Goal: Information Seeking & Learning: Learn about a topic

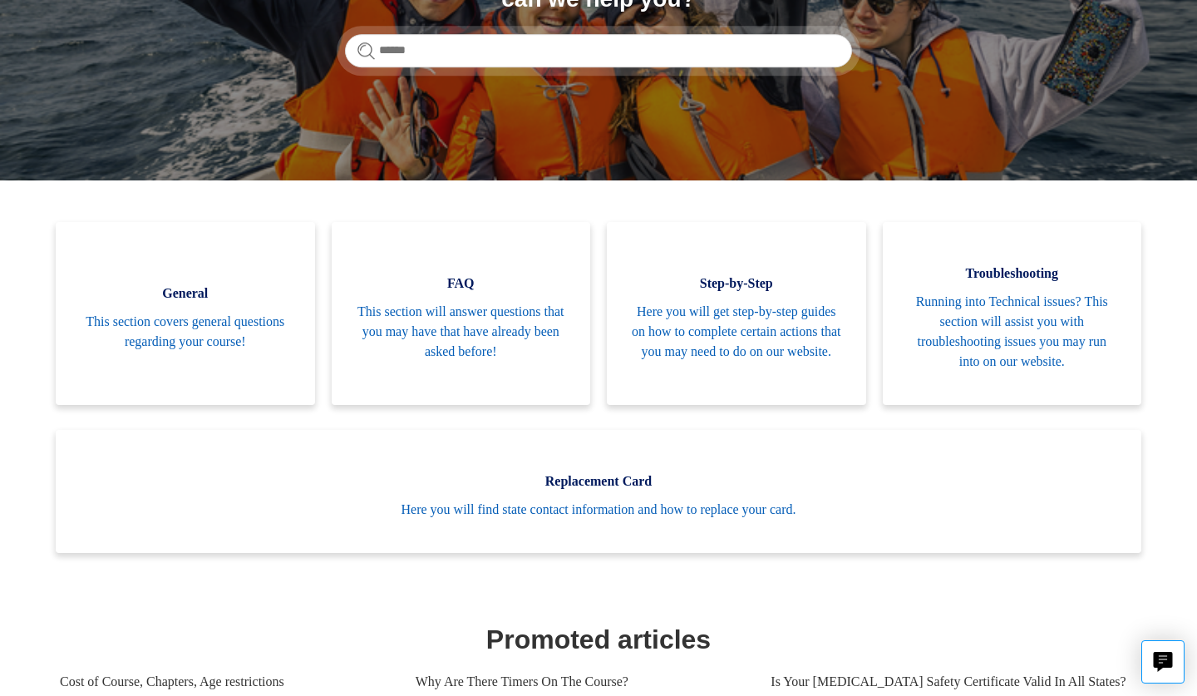
scroll to position [266, 0]
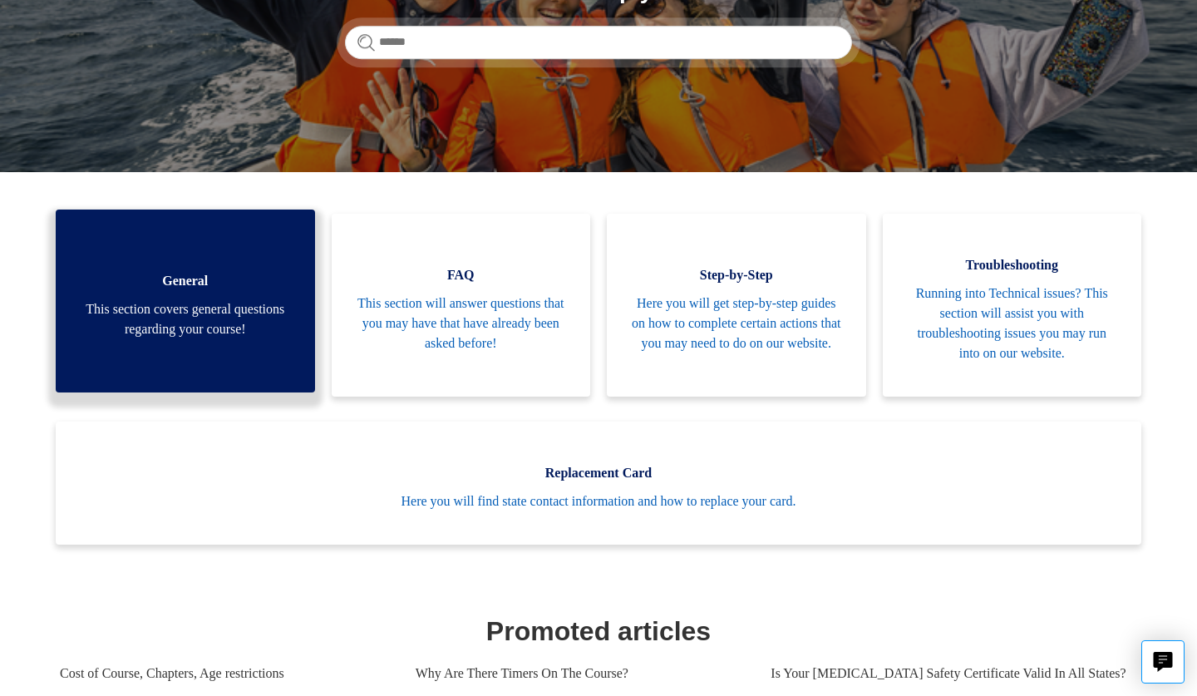
click at [226, 311] on span "This section covers general questions regarding your course!" at bounding box center [185, 319] width 209 height 40
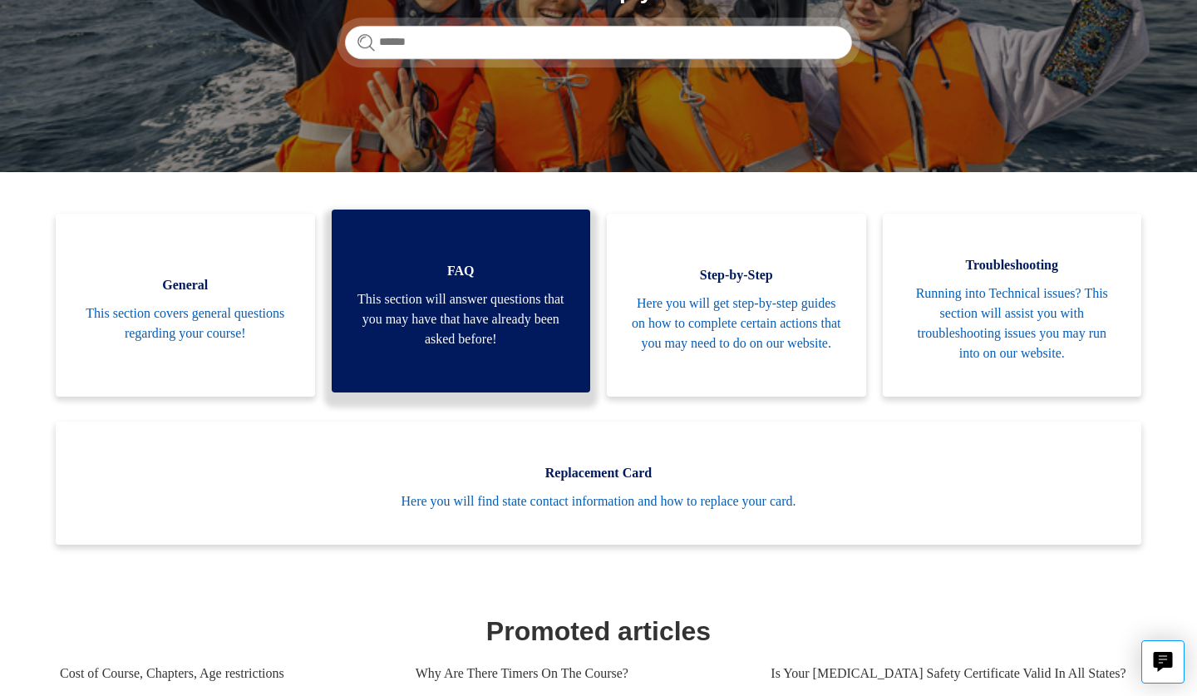
click at [416, 303] on span "This section will answer questions that you may have that have already been ask…" at bounding box center [460, 319] width 209 height 60
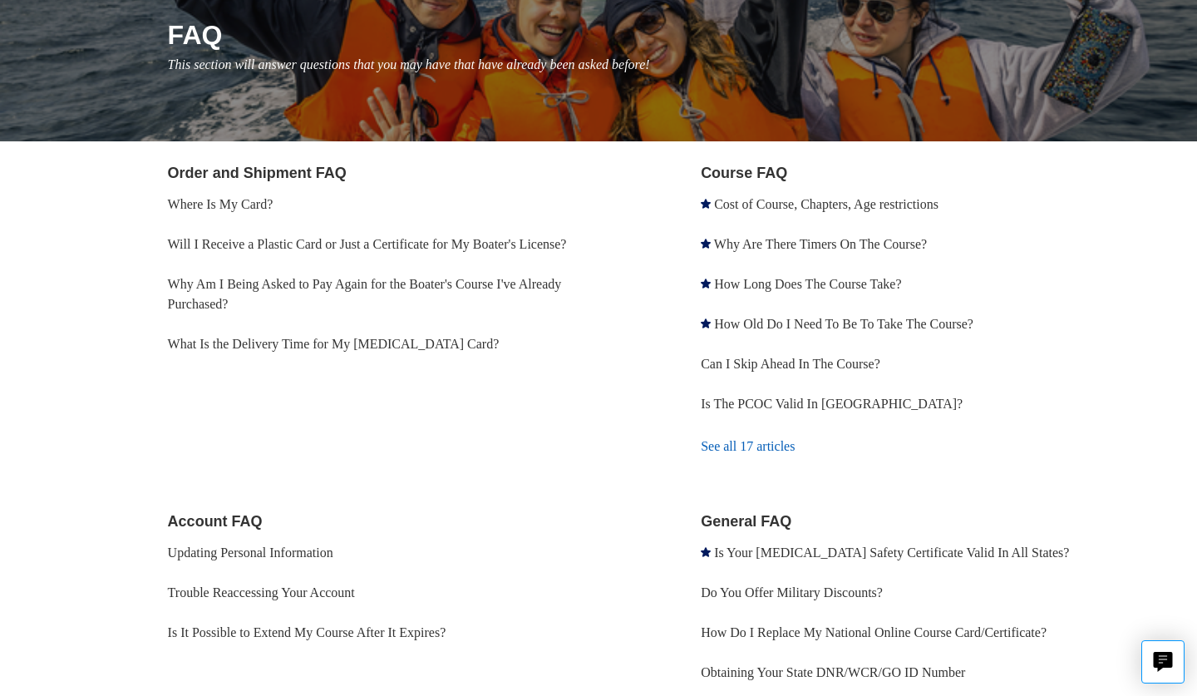
scroll to position [198, 0]
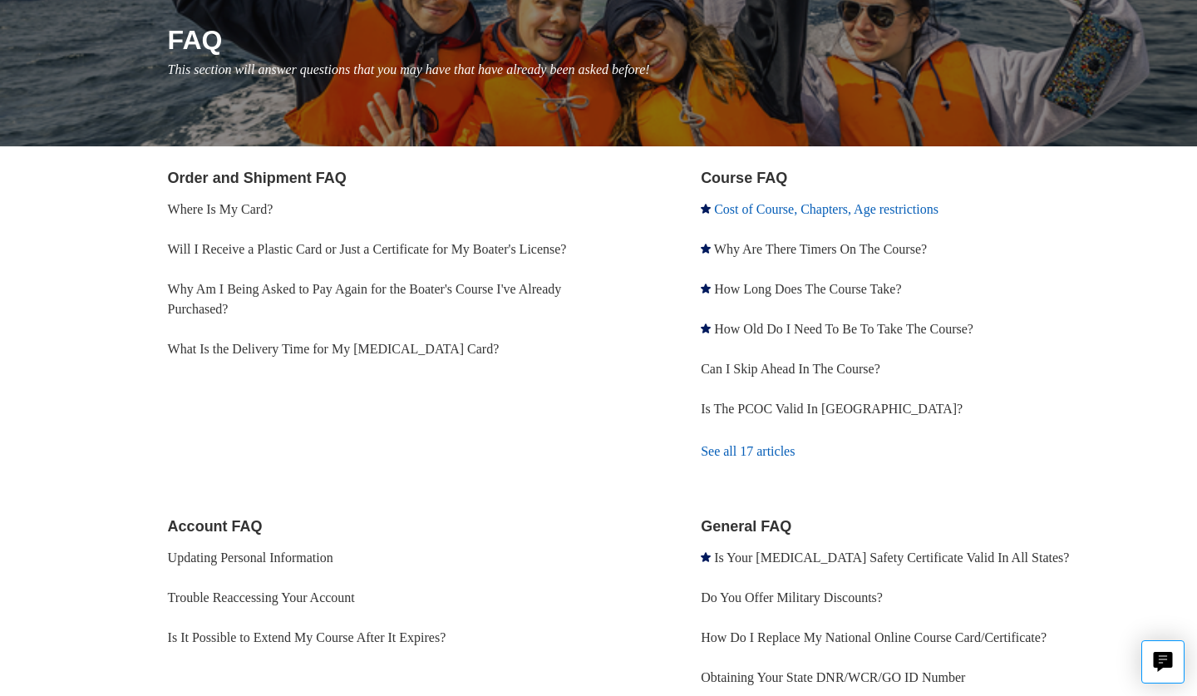
click at [815, 213] on link "Cost of Course, Chapters, Age restrictions" at bounding box center [826, 209] width 224 height 14
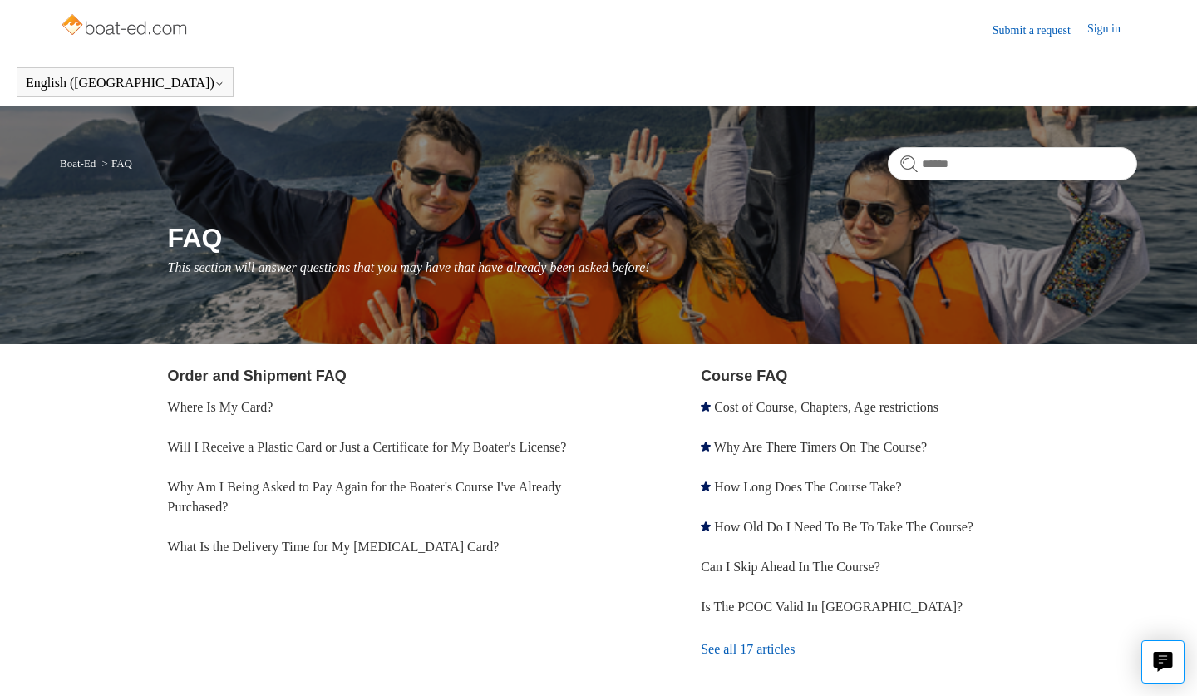
scroll to position [0, 0]
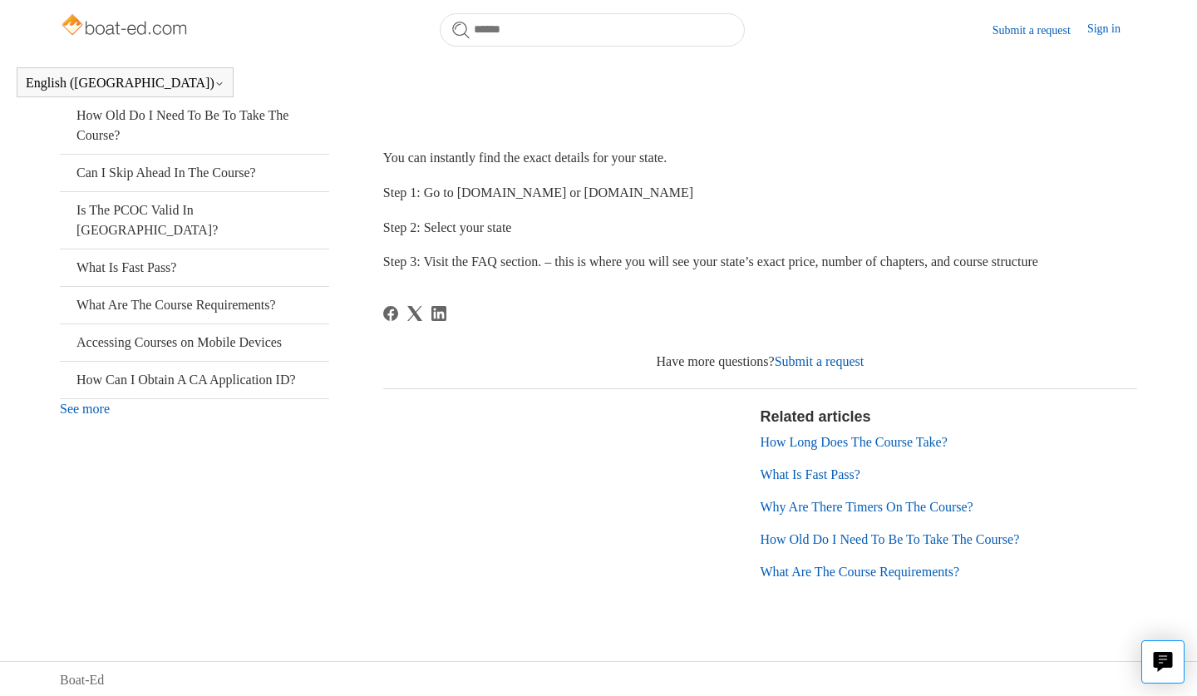
scroll to position [338, 0]
click at [855, 440] on link "How Long Does The Course Take?" at bounding box center [852, 442] width 187 height 14
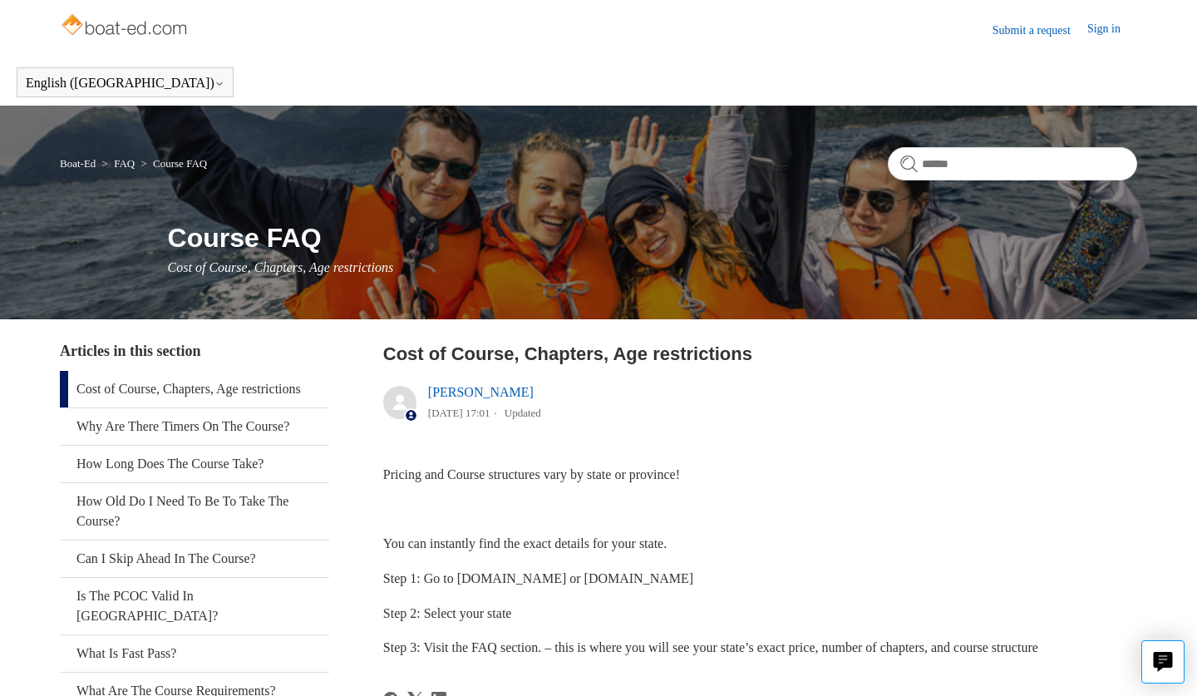
scroll to position [0, 0]
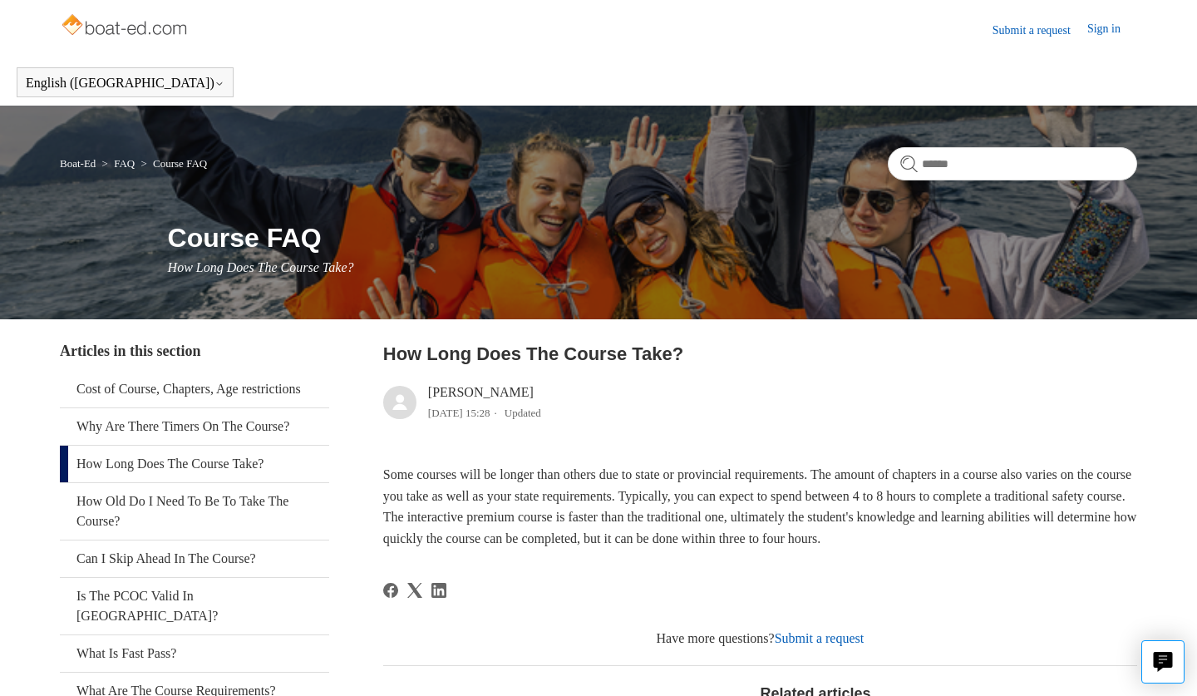
click at [192, 460] on link "How Long Does The Course Take?" at bounding box center [194, 463] width 269 height 37
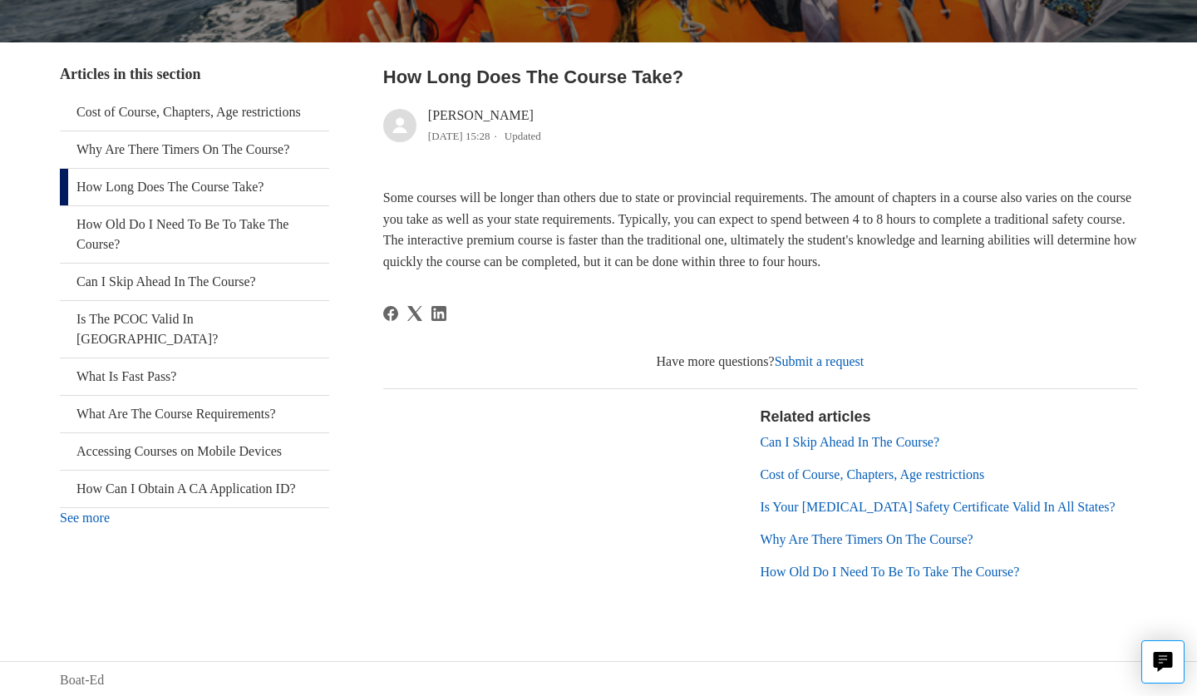
scroll to position [167, 0]
